Goal: Task Accomplishment & Management: Manage account settings

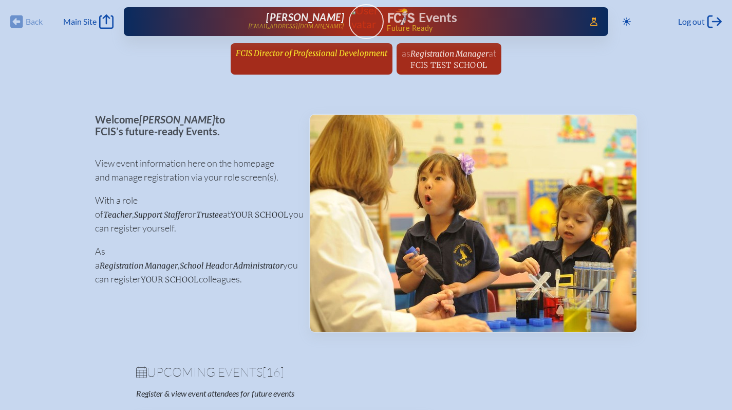
click at [334, 57] on span "FCIS Director of Professional Development" at bounding box center [312, 53] width 152 height 10
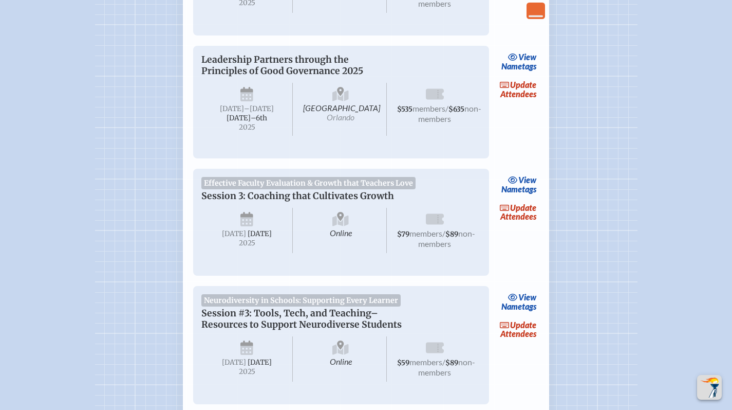
scroll to position [1101, 0]
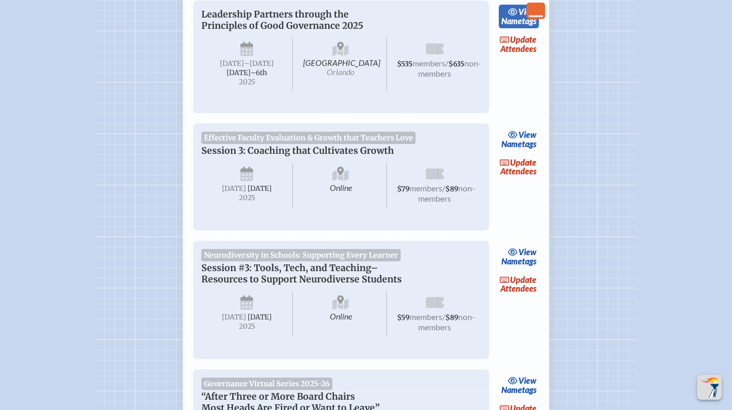
click at [523, 28] on link "view Nametags" at bounding box center [519, 17] width 41 height 24
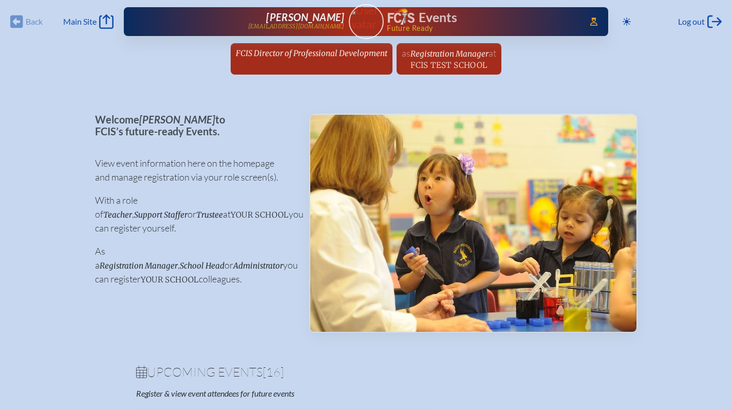
click at [319, 48] on span "FCIS Director of Professional Development" at bounding box center [312, 53] width 152 height 10
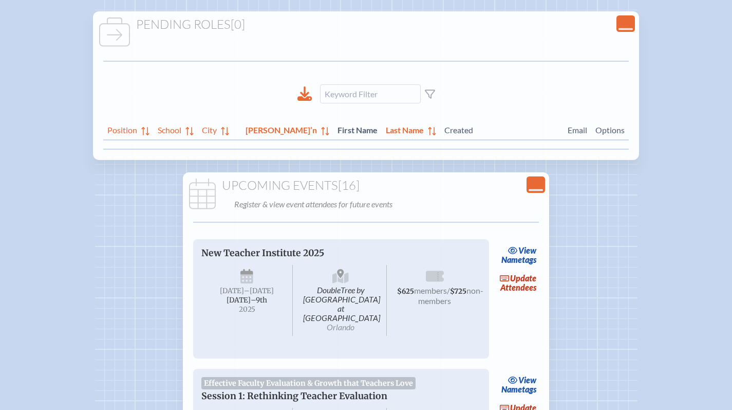
scroll to position [218, 0]
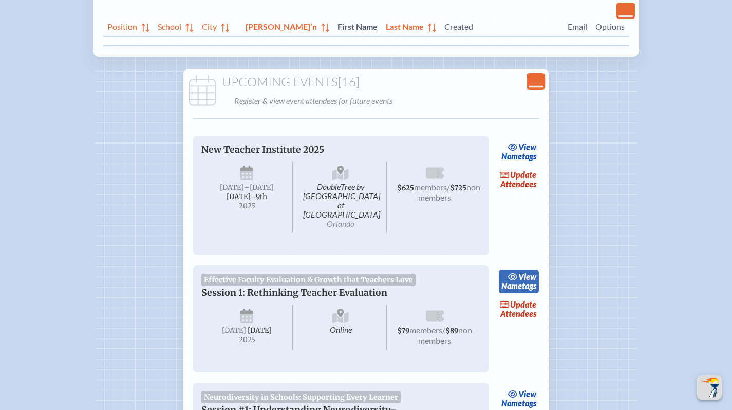
click at [527, 271] on span "view" at bounding box center [527, 276] width 18 height 10
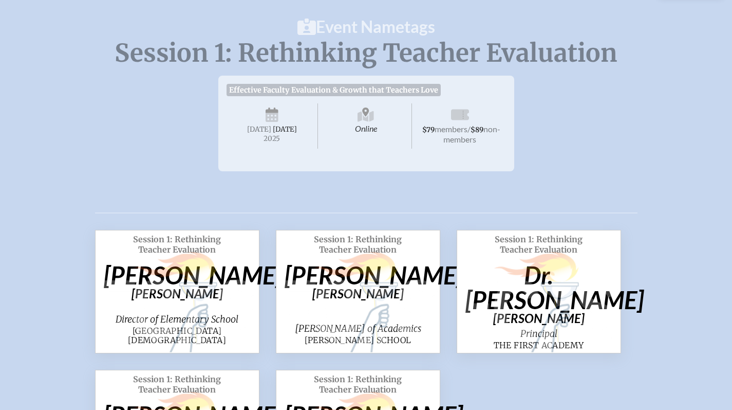
scroll to position [87, 0]
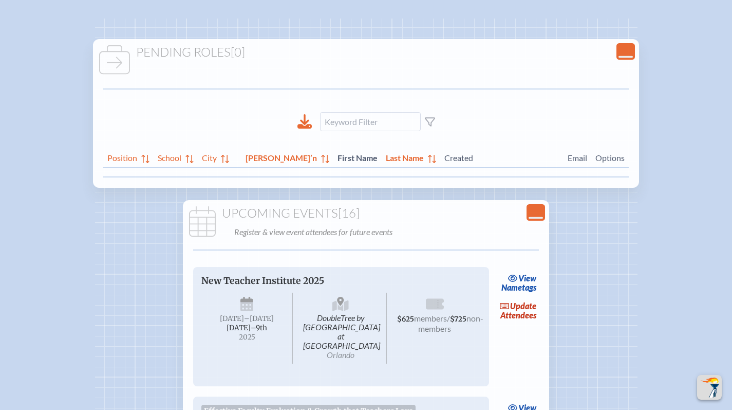
scroll to position [218, 0]
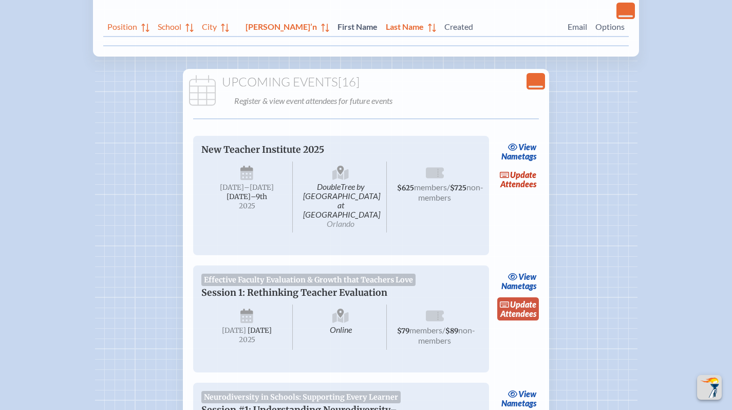
click at [514, 304] on link "update Attendees" at bounding box center [518, 309] width 42 height 24
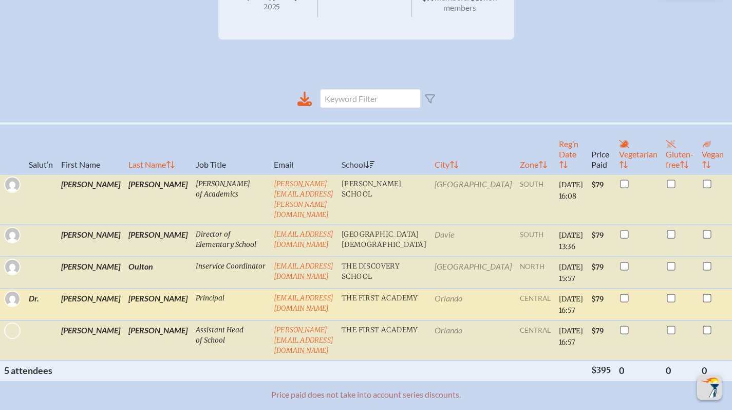
scroll to position [234, 0]
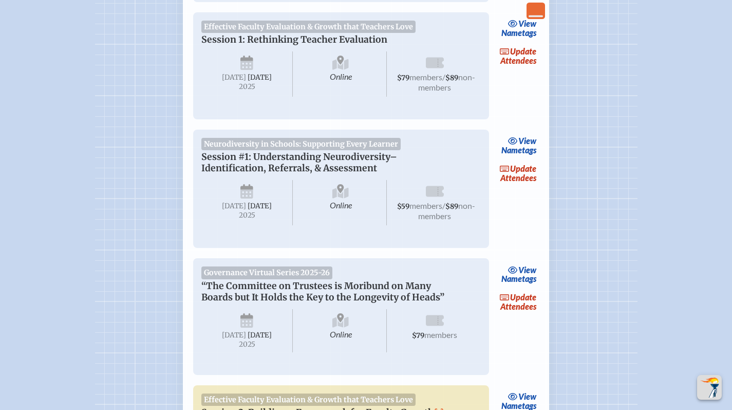
scroll to position [530, 0]
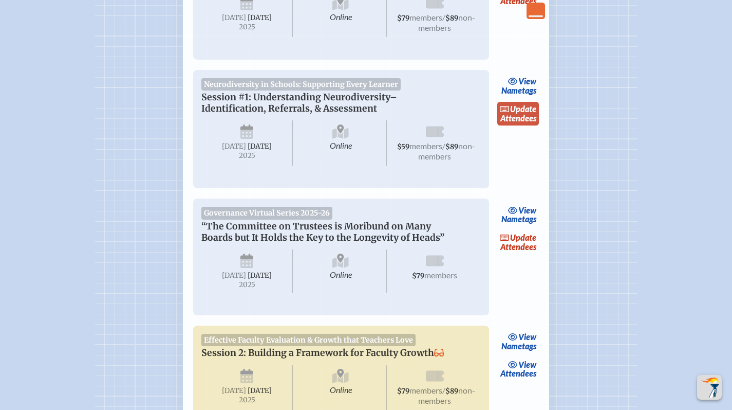
click at [522, 114] on link "update Attendees" at bounding box center [518, 114] width 42 height 24
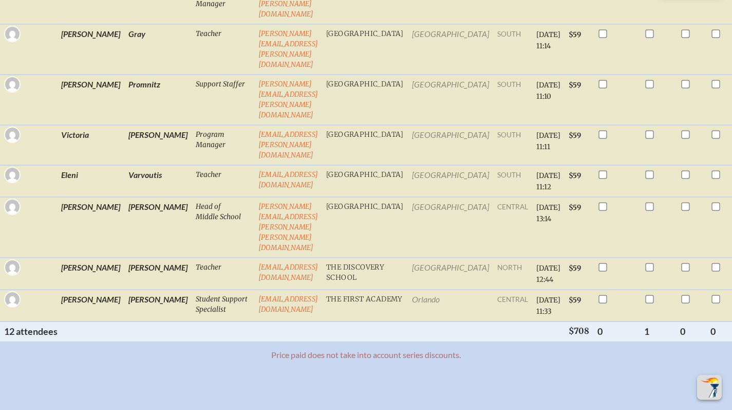
scroll to position [246, 0]
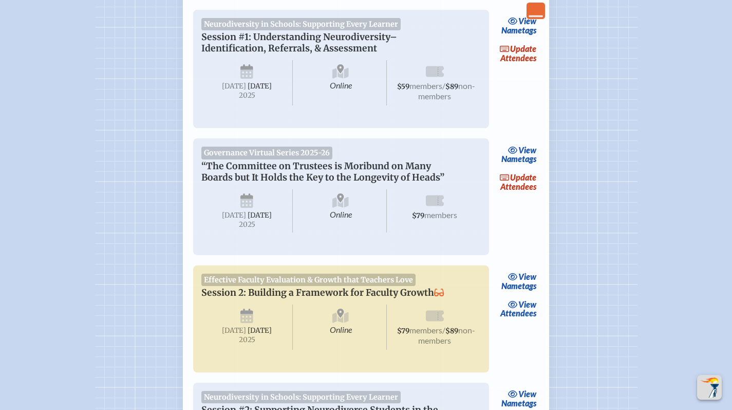
scroll to position [609, 0]
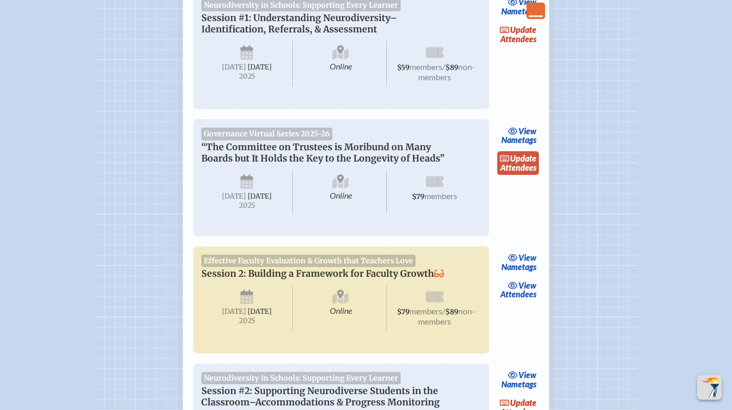
click at [516, 163] on span "update" at bounding box center [523, 158] width 26 height 10
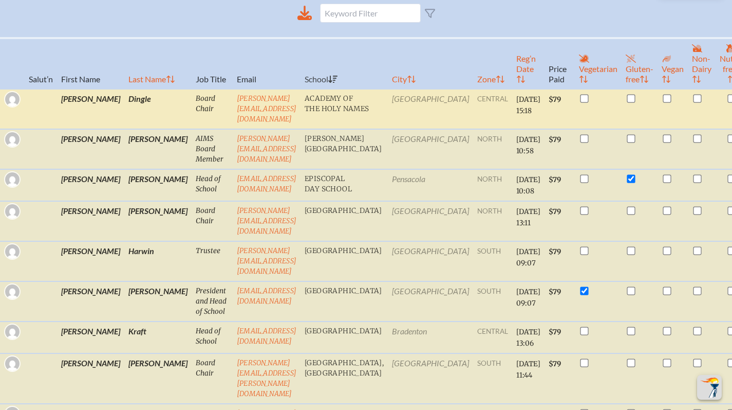
scroll to position [358, 0]
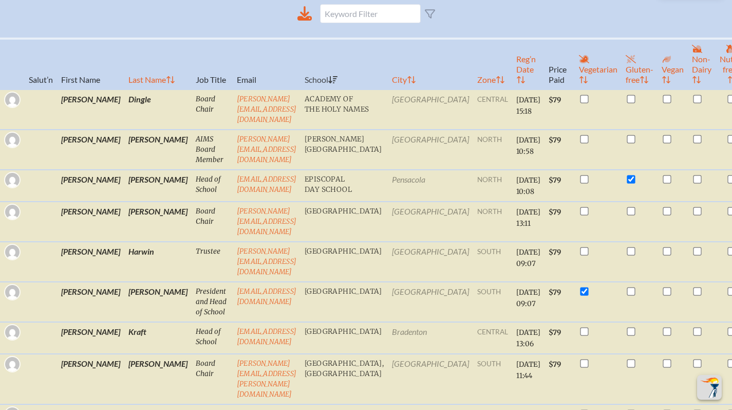
click at [267, 71] on th "Email" at bounding box center [267, 64] width 68 height 51
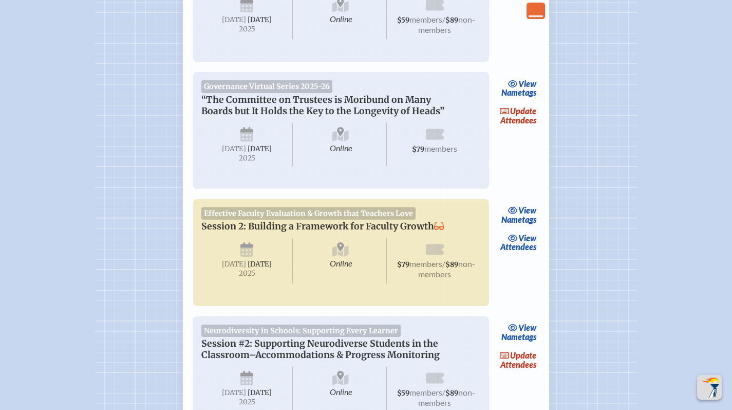
scroll to position [677, 0]
